Goal: Use online tool/utility: Use online tool/utility

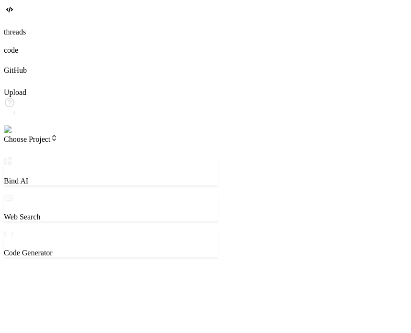
drag, startPoint x: 166, startPoint y: 76, endPoint x: 199, endPoint y: 74, distance: 33.1
click at [199, 157] on div "Bind AI Web Search Created with Pixso. Code Generator ‌ ‌ ‌ ‌ ‌ ‌ ‌ ‌ ‌ ‌ ‌ ‌ ‌…" at bounding box center [111, 312] width 214 height 310
click at [69, 134] on header "Choose Project Created with Pixso." at bounding box center [102, 145] width 196 height 23
click at [58, 135] on span "Choose Project" at bounding box center [31, 139] width 54 height 8
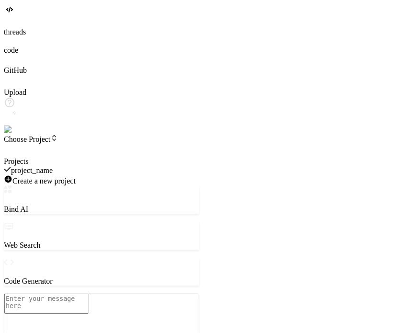
click at [70, 157] on div at bounding box center [102, 157] width 196 height 0
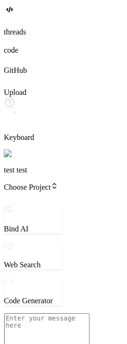
type textarea "x"
